Goal: Information Seeking & Learning: Check status

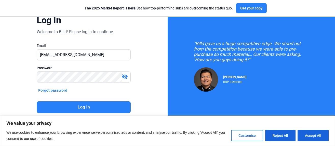
scroll to position [51, 0]
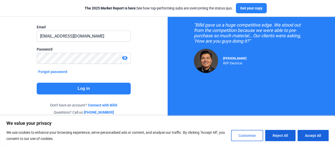
click at [251, 135] on button "Customise" at bounding box center [247, 135] width 32 height 11
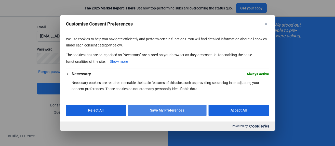
click at [170, 108] on button "Save My Preferences" at bounding box center [167, 110] width 79 height 11
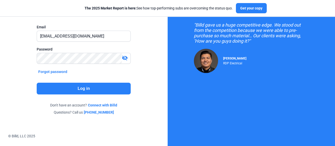
click at [85, 87] on button "Log in" at bounding box center [84, 89] width 94 height 12
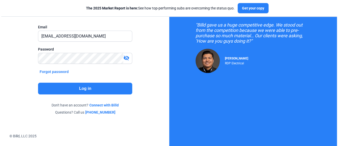
scroll to position [0, 0]
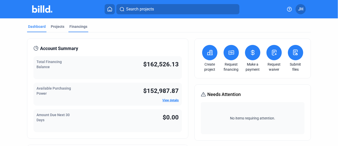
click at [79, 26] on div "Financings" at bounding box center [78, 26] width 18 height 5
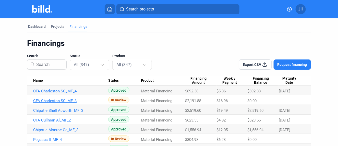
click at [60, 102] on link "CFA Charleston SC_MF_3" at bounding box center [70, 100] width 75 height 5
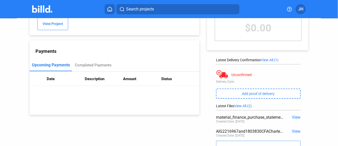
scroll to position [73, 0]
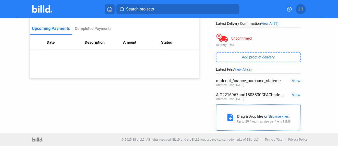
click at [292, 81] on span "View" at bounding box center [296, 80] width 9 height 5
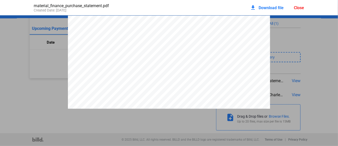
scroll to position [3, 0]
drag, startPoint x: 302, startPoint y: 51, endPoint x: 276, endPoint y: 38, distance: 28.6
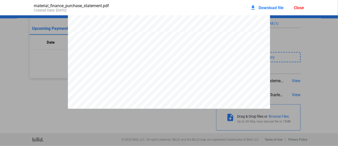
scroll to position [651, 0]
click at [5, 82] on div "PURCHASE STATEMENT This PURCHASE STATEMENT is being executed and delivered purs…" at bounding box center [169, 58] width 338 height 1389
click at [299, 7] on div "Close" at bounding box center [299, 7] width 10 height 5
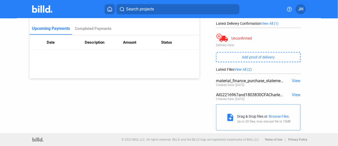
click at [293, 94] on span "View" at bounding box center [296, 94] width 9 height 5
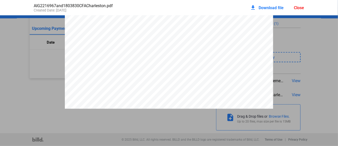
scroll to position [452, 0]
click at [297, 9] on div "Close" at bounding box center [299, 7] width 10 height 5
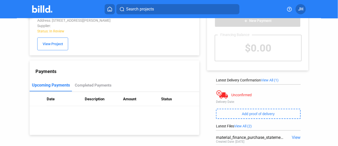
scroll to position [0, 0]
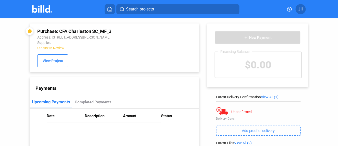
click at [43, 8] on img at bounding box center [42, 8] width 20 height 7
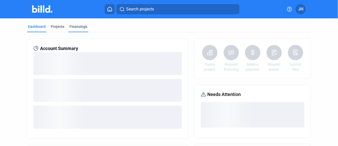
click at [78, 25] on div "Financings" at bounding box center [78, 26] width 18 height 5
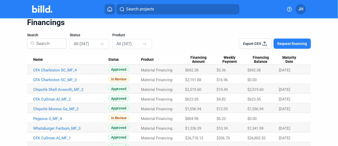
scroll to position [28, 0]
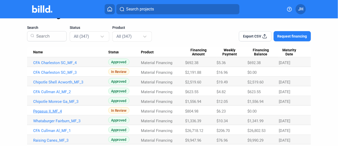
click at [42, 111] on link "Pegasus II_MF_4" at bounding box center [70, 111] width 75 height 5
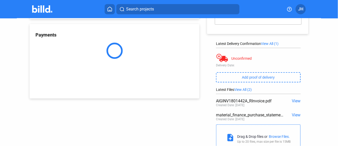
scroll to position [73, 0]
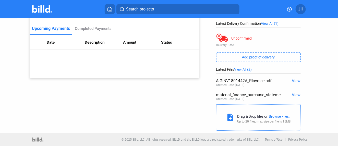
click at [296, 80] on span "View" at bounding box center [296, 80] width 9 height 5
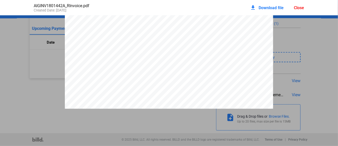
scroll to position [452, 0]
click at [298, 9] on div "Close" at bounding box center [299, 7] width 10 height 5
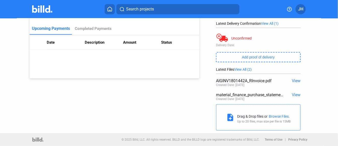
scroll to position [0, 0]
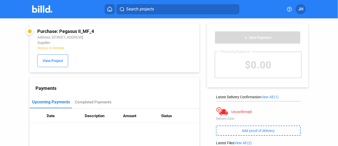
click at [110, 8] on icon at bounding box center [109, 9] width 5 height 5
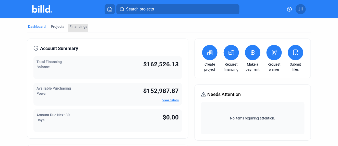
click at [73, 28] on div "Financings" at bounding box center [78, 26] width 18 height 5
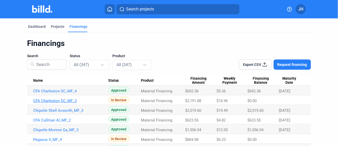
click at [58, 99] on link "CFA Charleston SC_MF_3" at bounding box center [70, 100] width 75 height 5
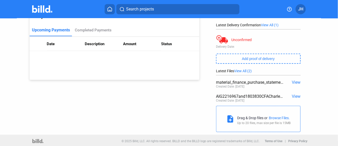
scroll to position [73, 0]
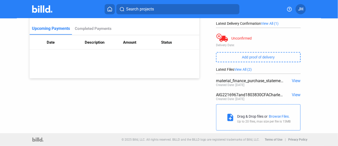
click at [294, 94] on span "View" at bounding box center [296, 94] width 9 height 5
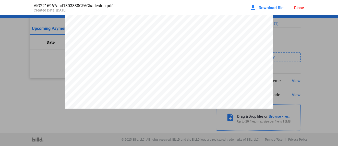
scroll to position [452, 0]
click at [302, 9] on div "Close" at bounding box center [299, 7] width 10 height 5
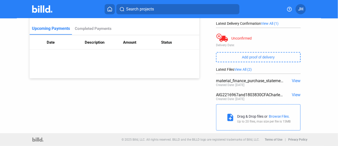
click at [108, 8] on icon at bounding box center [109, 9] width 5 height 5
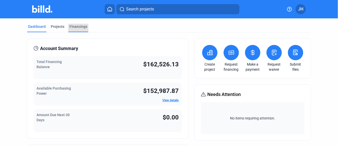
click at [77, 27] on div "Financings" at bounding box center [78, 26] width 18 height 5
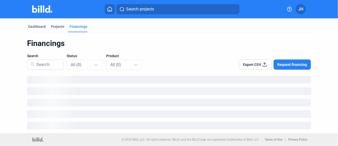
click at [208, 102] on div "Financings Search Status All (0) Product All (0) Export CSV Request financing" at bounding box center [168, 85] width 283 height 95
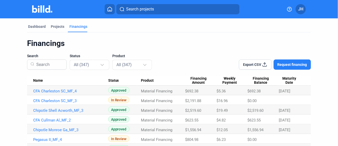
click at [263, 65] on icon at bounding box center [265, 65] width 4 height 4
click at [52, 119] on link "CFA Cullman Al_MF_2" at bounding box center [70, 120] width 75 height 5
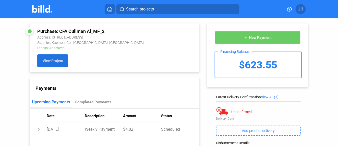
click at [60, 62] on span "View Project" at bounding box center [53, 61] width 20 height 4
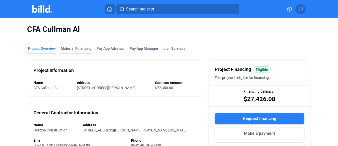
click at [75, 49] on div "Material Financing" at bounding box center [76, 48] width 31 height 5
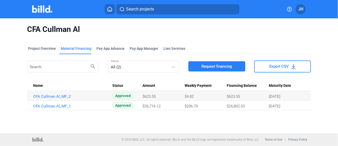
click at [136, 10] on span "Search projects" at bounding box center [140, 9] width 28 height 6
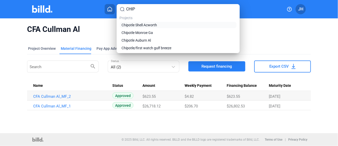
type input "CHIP"
click at [149, 26] on span "Chipotle Shell Acworth" at bounding box center [139, 24] width 35 height 5
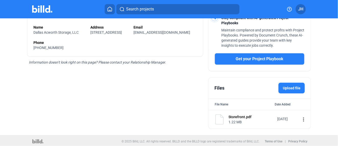
scroll to position [12, 0]
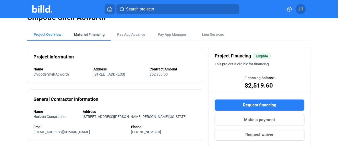
click at [88, 33] on div "Material Financing" at bounding box center [89, 34] width 31 height 5
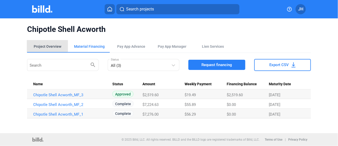
click at [42, 47] on div "Project Overview" at bounding box center [48, 46] width 28 height 5
